Goal: Complete application form

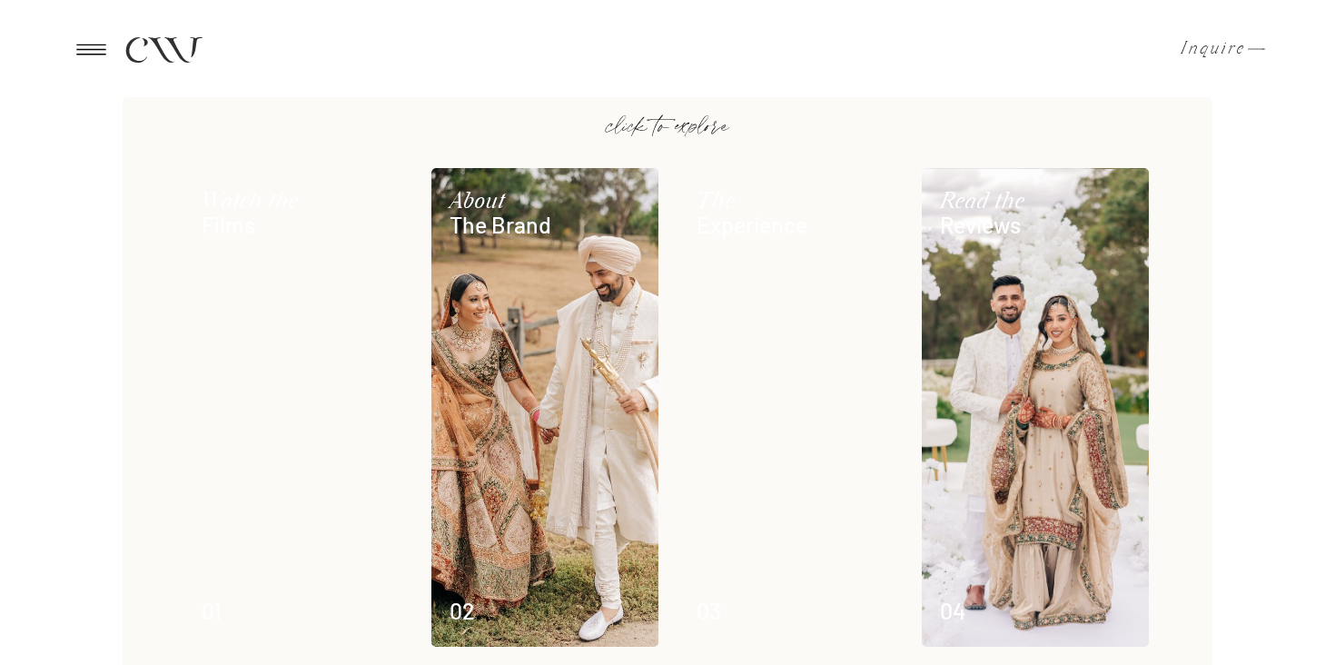
scroll to position [1081, 0]
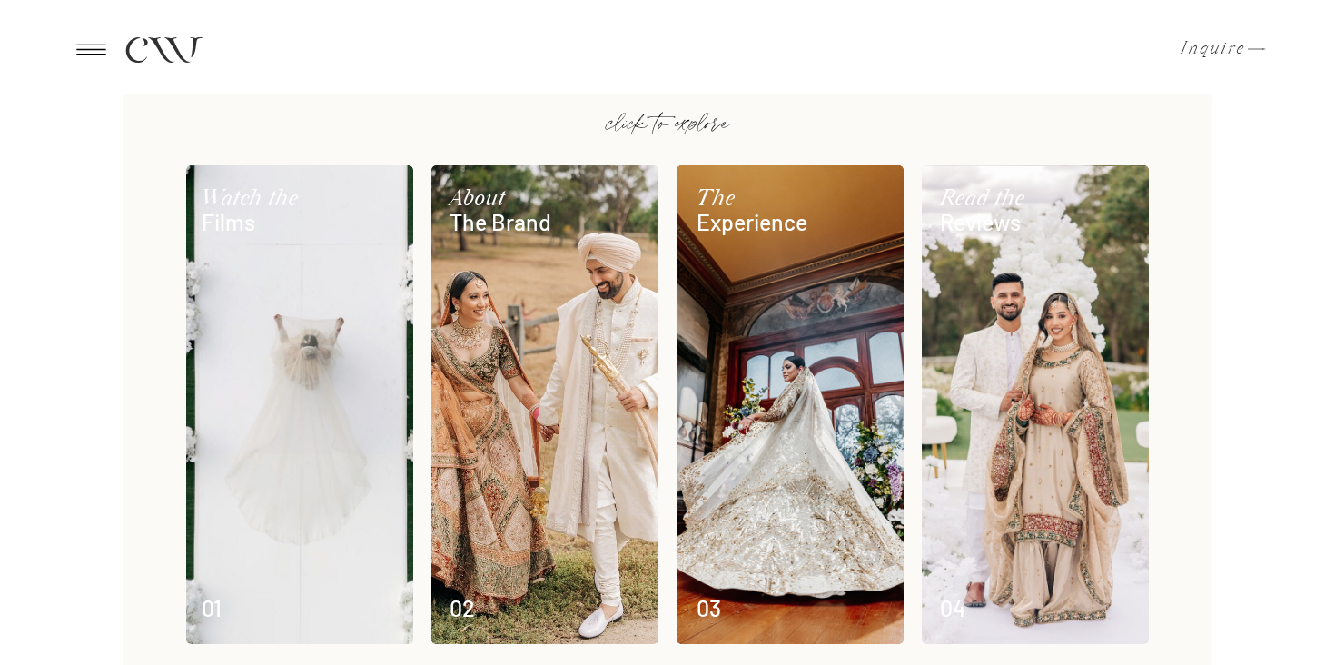
click at [1213, 58] on p "Inquire" at bounding box center [1208, 49] width 54 height 18
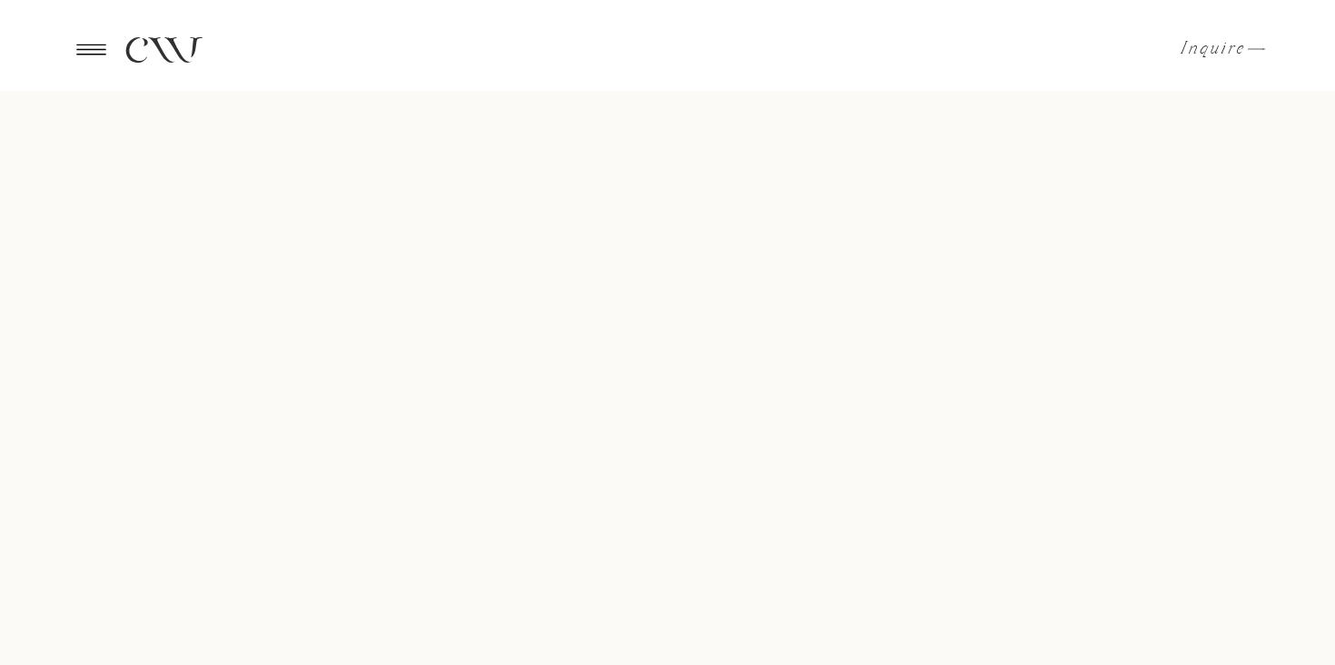
scroll to position [1162, 0]
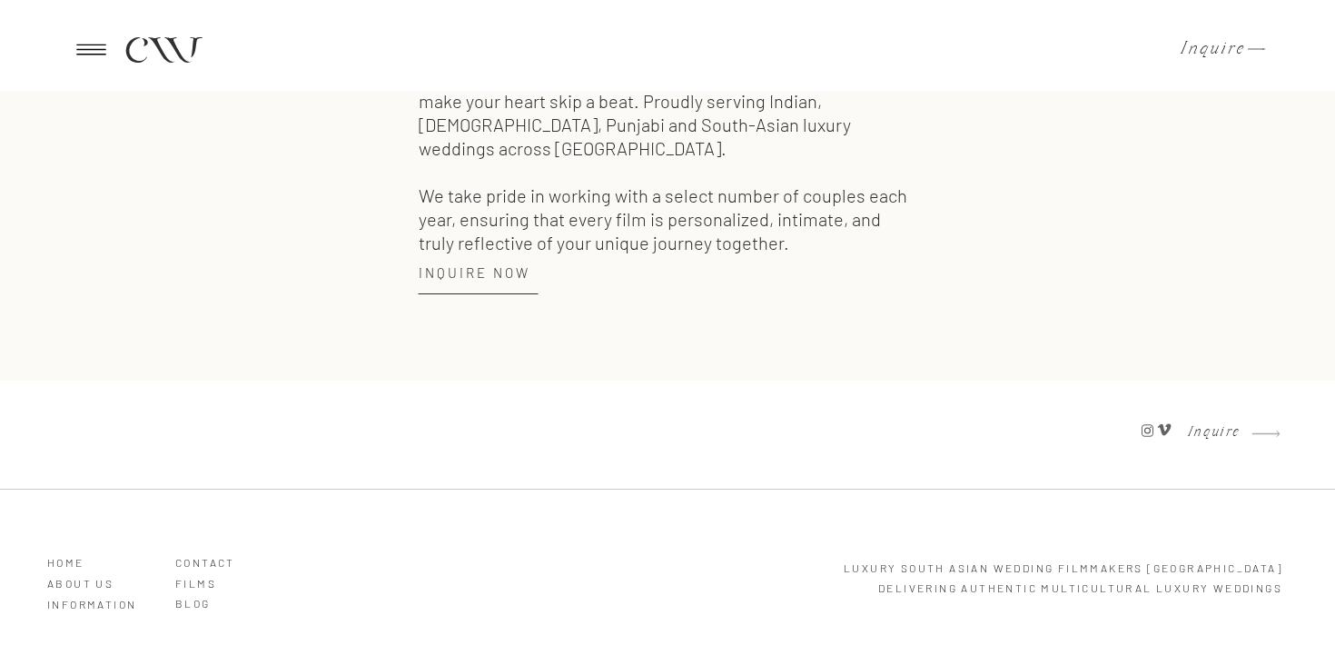
scroll to position [2601, 0]
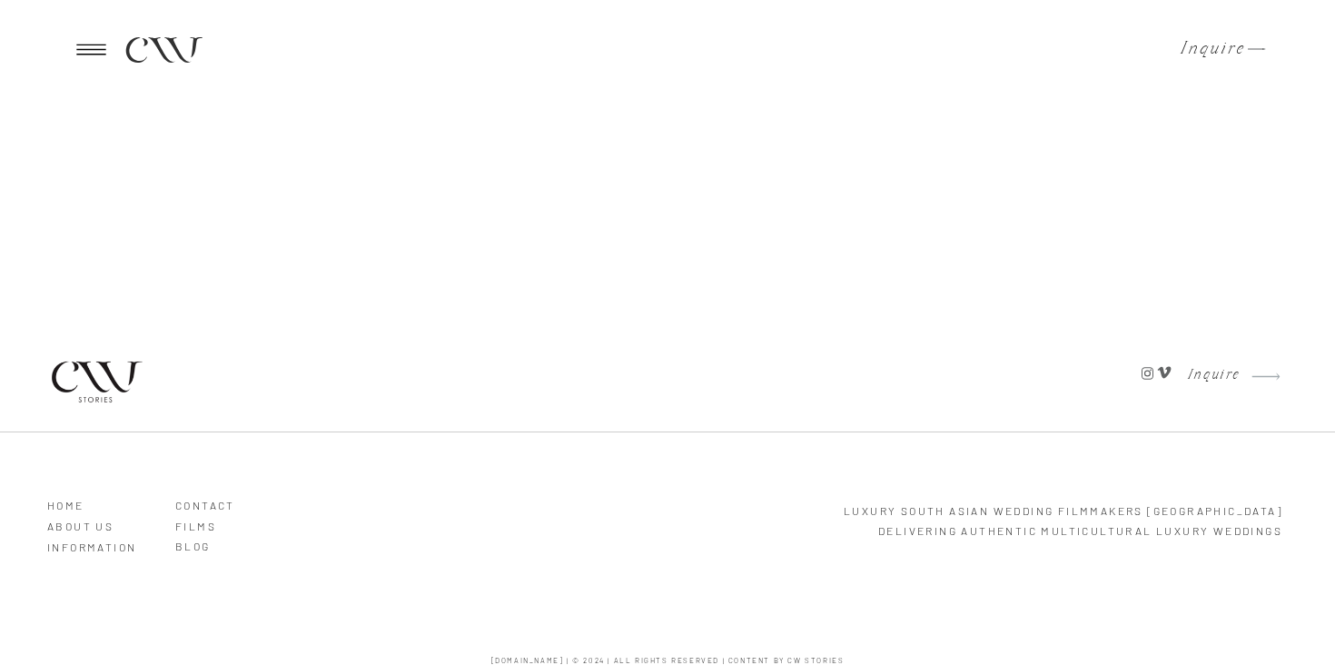
scroll to position [805, 0]
